Goal: Check status: Check status

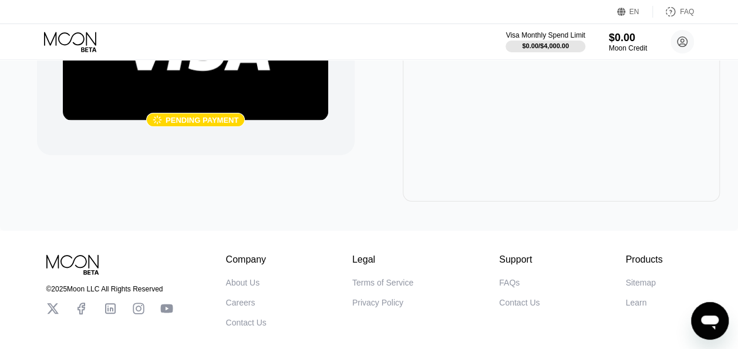
scroll to position [48, 0]
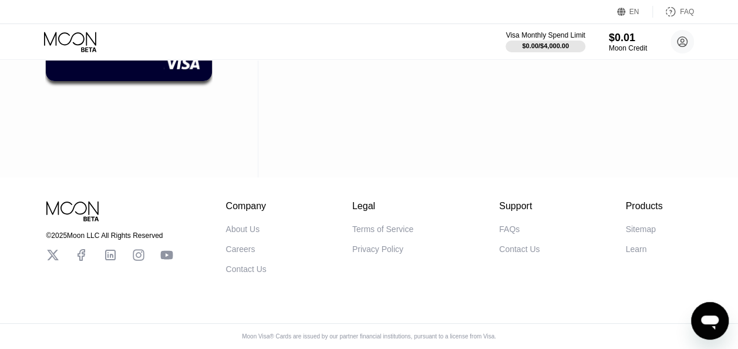
scroll to position [4, 0]
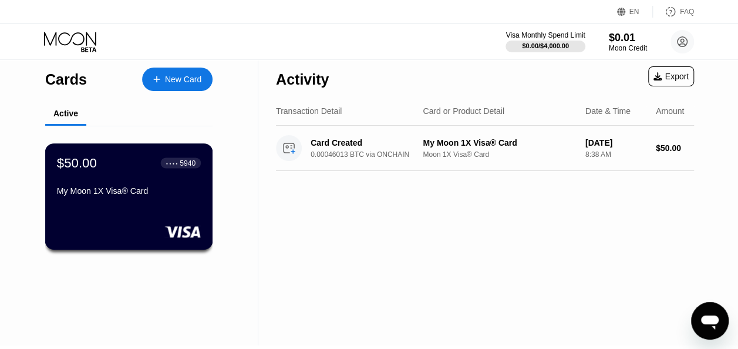
click at [154, 183] on div "$50.00 ● ● ● ● 5940 My Moon 1X Visa® Card" at bounding box center [129, 177] width 144 height 45
